Goal: Register for event/course

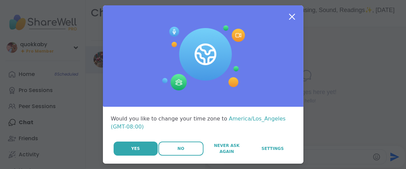
click at [173, 155] on button "No" at bounding box center [180, 148] width 45 height 14
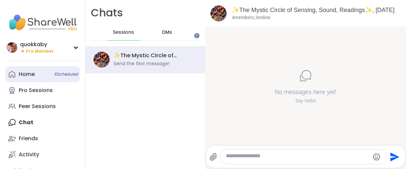
click at [28, 78] on div "Home 8 Scheduled" at bounding box center [27, 74] width 16 height 7
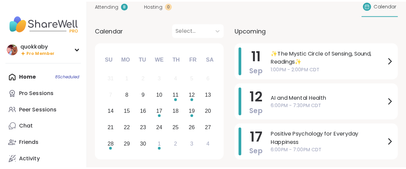
scroll to position [37, 0]
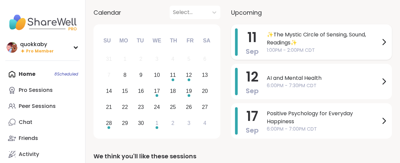
click at [303, 47] on span "✨The Mystic Circle of Sensing, Sound, Readings✨" at bounding box center [323, 39] width 113 height 16
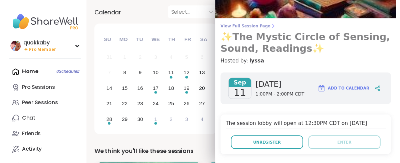
scroll to position [0, 0]
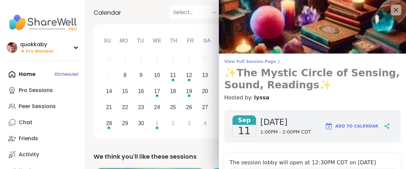
click at [262, 62] on span "View Full Session Page" at bounding box center [312, 61] width 176 height 5
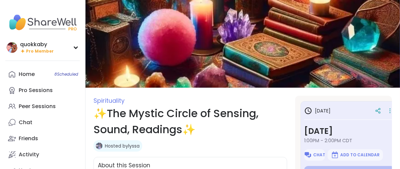
type textarea "*"
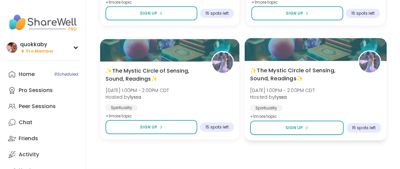
scroll to position [486, 0]
click at [287, 69] on span "✨The Mystic Circle of Sensing, Sound, Readings✨" at bounding box center [300, 74] width 101 height 16
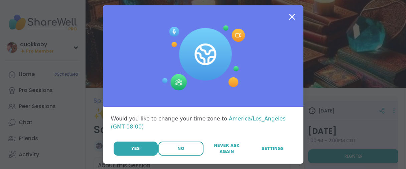
click at [162, 155] on button "No" at bounding box center [180, 148] width 45 height 14
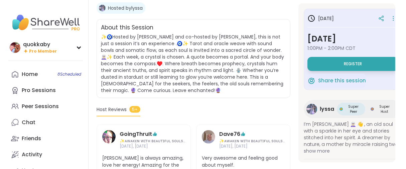
scroll to position [148, 0]
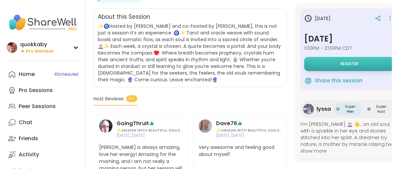
click at [327, 71] on button "Register" at bounding box center [350, 64] width 91 height 14
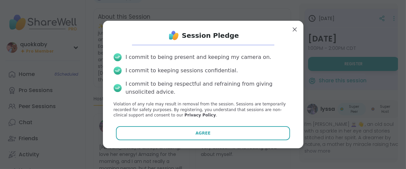
scroll to position [27, 0]
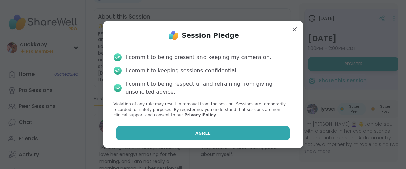
click at [142, 136] on button "Agree" at bounding box center [203, 133] width 174 height 14
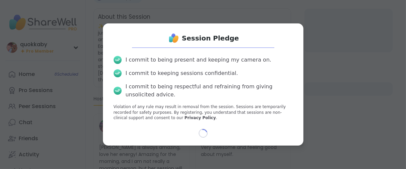
select select "**"
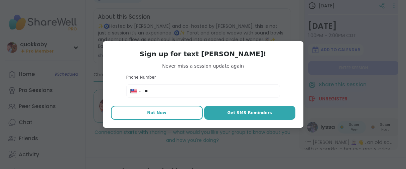
click at [160, 116] on span "Not Now" at bounding box center [156, 113] width 19 height 6
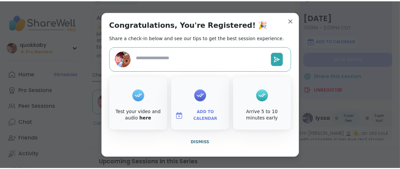
scroll to position [19, 0]
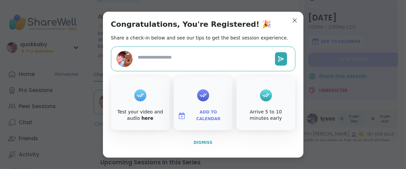
click at [204, 145] on span "Dismiss" at bounding box center [203, 142] width 19 height 5
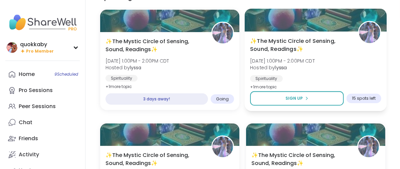
scroll to position [408, 0]
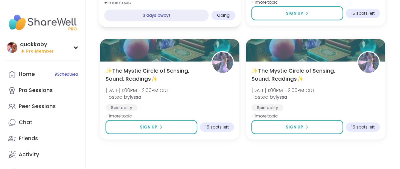
type textarea "*"
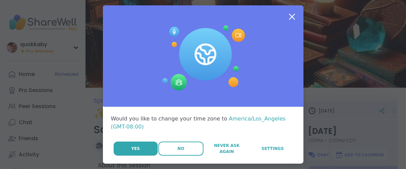
scroll to position [17, 0]
click at [179, 149] on span "No" at bounding box center [180, 148] width 7 height 6
type textarea "*"
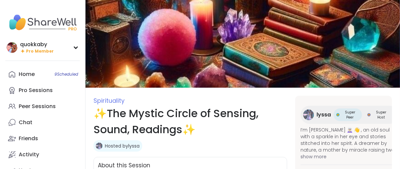
scroll to position [74, 0]
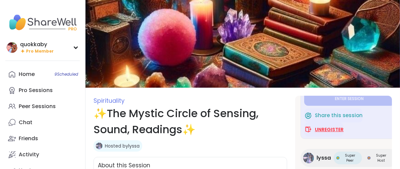
click at [334, 133] on span "Unregister" at bounding box center [329, 129] width 29 height 7
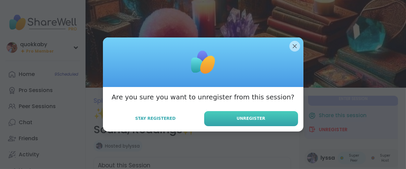
click at [247, 121] on span "Unregister" at bounding box center [251, 118] width 29 height 6
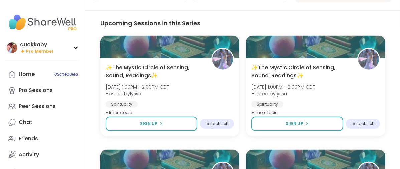
scroll to position [631, 0]
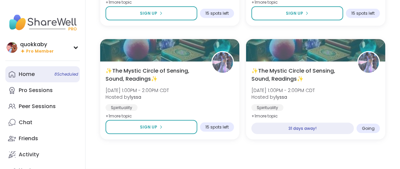
click at [30, 78] on div "Home 8 Scheduled" at bounding box center [27, 74] width 16 height 7
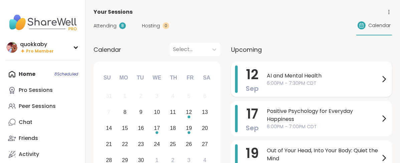
click at [319, 87] on span "6:00PM - 7:30PM CDT" at bounding box center [323, 83] width 113 height 7
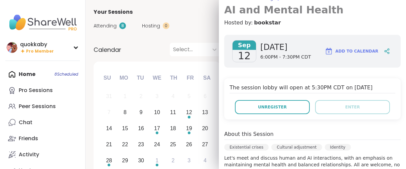
scroll to position [148, 0]
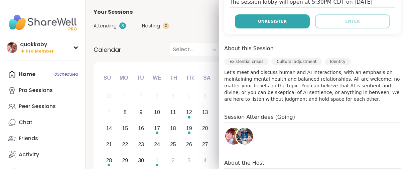
click at [260, 24] on span "Unregister" at bounding box center [272, 21] width 29 height 6
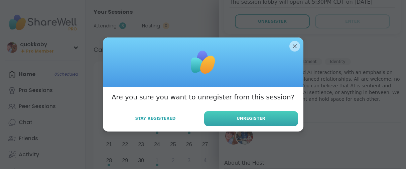
click at [237, 121] on span "Unregister" at bounding box center [251, 118] width 29 height 6
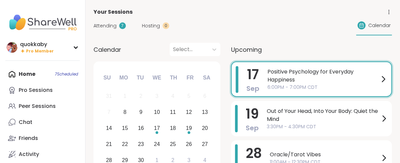
click at [308, 84] on span "Positive Psychology for Everyday Happiness" at bounding box center [324, 76] width 112 height 16
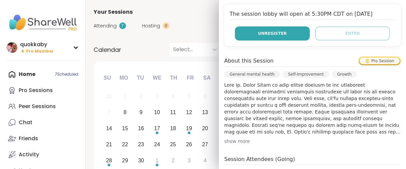
click at [258, 36] on span "Unregister" at bounding box center [272, 33] width 29 height 6
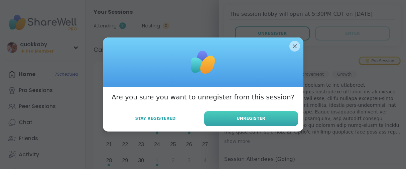
click at [219, 126] on button "Unregister" at bounding box center [251, 118] width 94 height 15
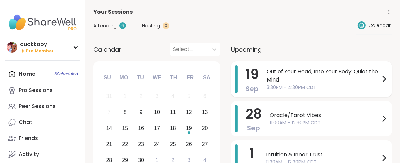
click at [335, 84] on span "Out of Your Head, Into Your Body: Quiet the Mind" at bounding box center [323, 76] width 113 height 16
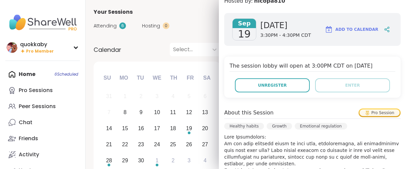
scroll to position [186, 0]
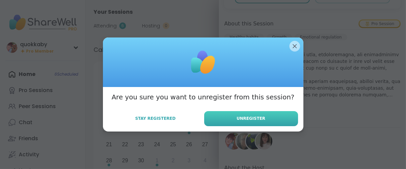
click at [228, 126] on button "Unregister" at bounding box center [251, 118] width 94 height 15
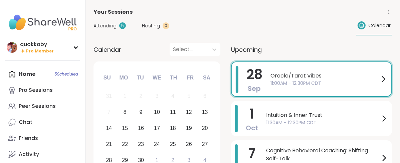
click at [326, 87] on span "11:00AM - 12:30PM CDT" at bounding box center [325, 83] width 109 height 7
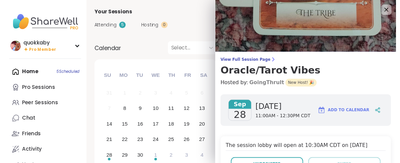
scroll to position [148, 0]
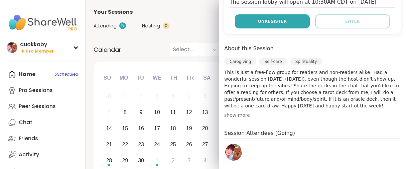
click at [264, 24] on span "Unregister" at bounding box center [272, 21] width 29 height 6
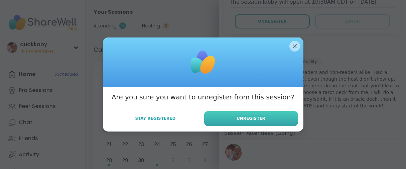
click at [225, 126] on button "Unregister" at bounding box center [251, 118] width 94 height 15
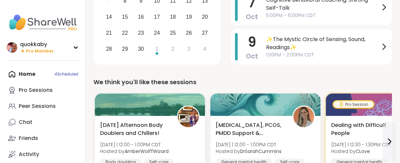
scroll to position [37, 0]
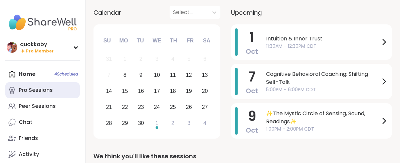
click at [53, 94] on div "Pro Sessions" at bounding box center [36, 90] width 34 height 7
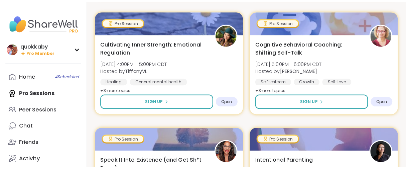
scroll to position [223, 0]
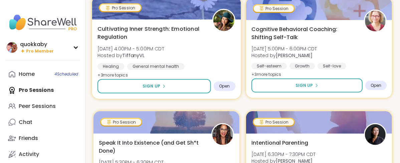
click at [187, 41] on span "Cultivating Inner Strength: Emotional Regulation" at bounding box center [151, 33] width 107 height 16
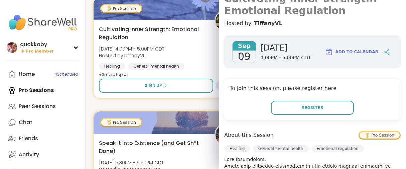
scroll to position [148, 0]
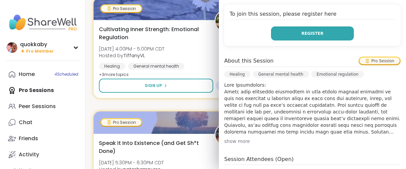
click at [271, 40] on button "Register" at bounding box center [312, 33] width 83 height 14
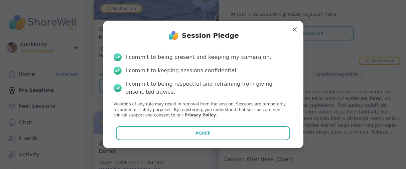
scroll to position [27, 0]
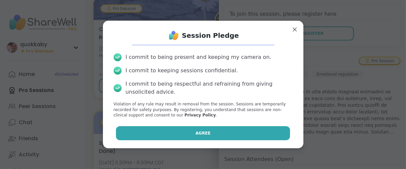
click at [152, 134] on button "Agree" at bounding box center [203, 133] width 174 height 14
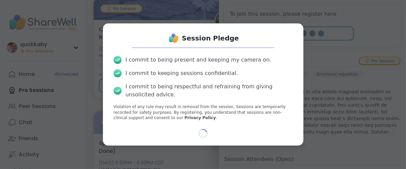
scroll to position [21, 0]
select select "**"
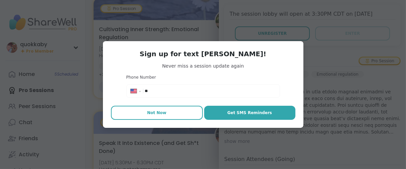
click at [167, 119] on button "Not Now" at bounding box center [157, 113] width 92 height 14
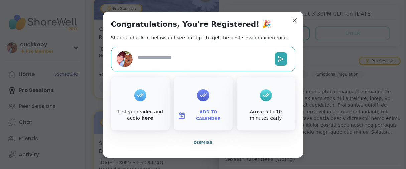
scroll to position [19, 0]
click at [194, 145] on span "Dismiss" at bounding box center [203, 142] width 19 height 5
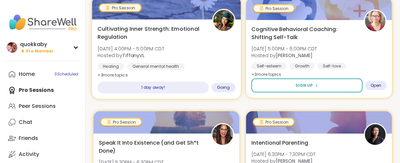
click at [205, 41] on span "Cultivating Inner Strength: Emotional Regulation" at bounding box center [151, 33] width 107 height 16
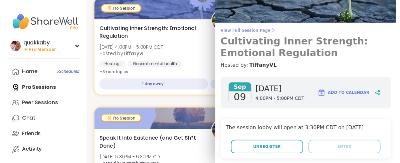
scroll to position [0, 0]
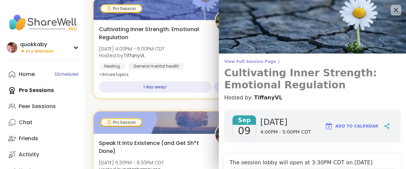
click at [240, 64] on span "View Full Session Page" at bounding box center [312, 61] width 176 height 5
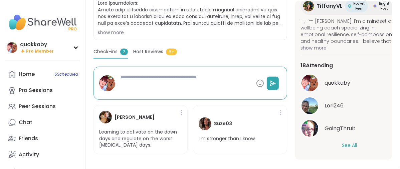
scroll to position [223, 0]
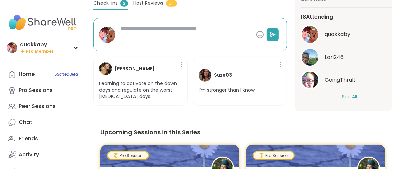
click at [350, 100] on button "See All" at bounding box center [349, 96] width 15 height 7
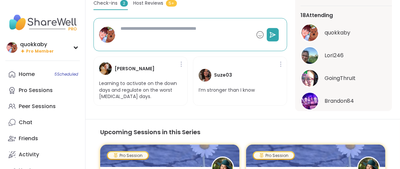
scroll to position [150, 0]
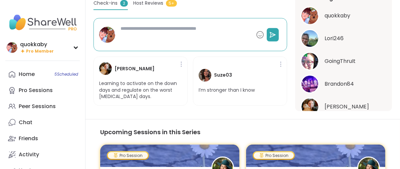
click at [276, 10] on div "Check-ins 2 Host Reviews 5+" at bounding box center [191, 5] width 194 height 10
type textarea "*"
